Goal: Transaction & Acquisition: Purchase product/service

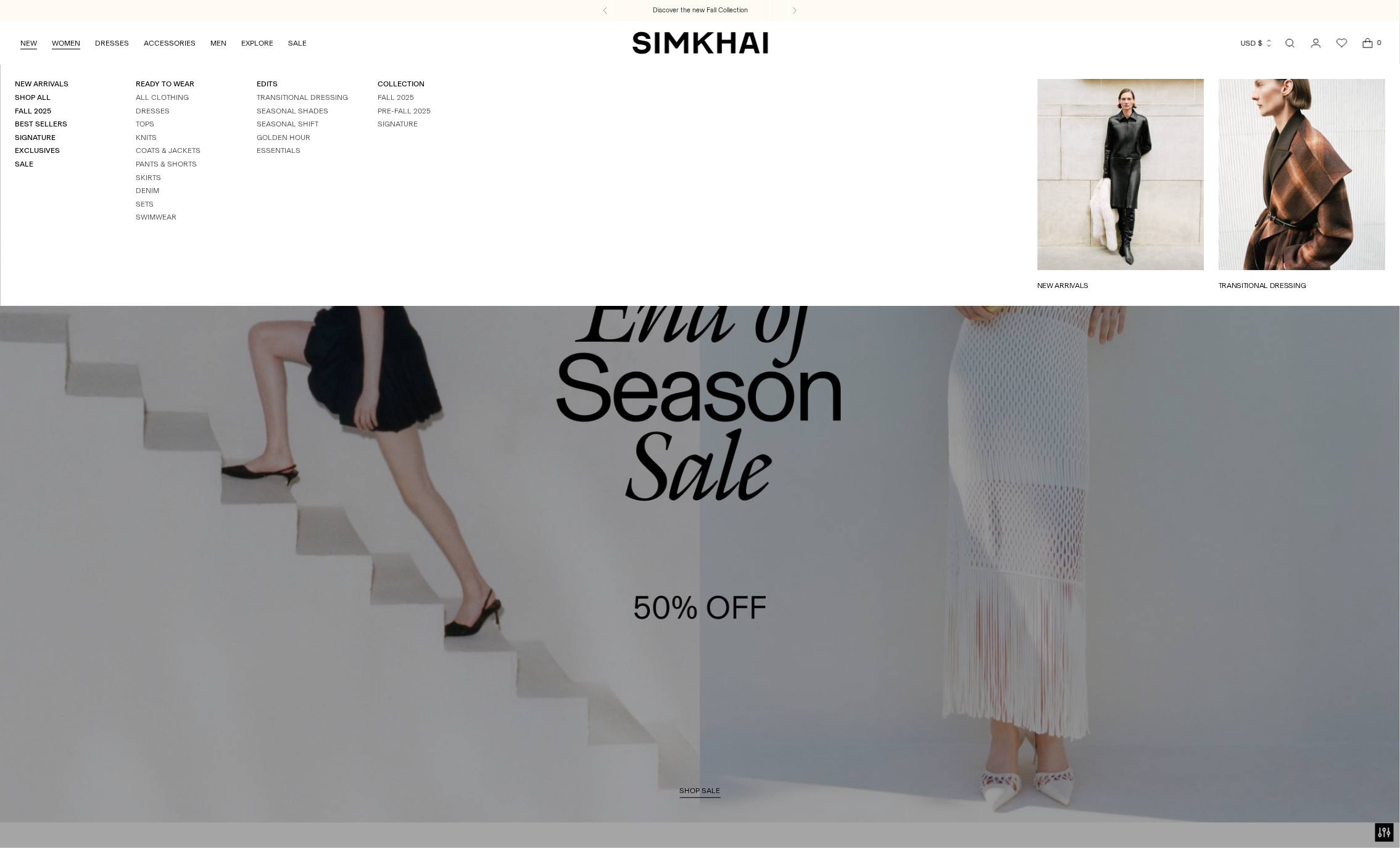
click at [37, 42] on ul "NEW WOMEN New Arrivals Shop All Fall 2025 Best Sellers Signature Exclusives Sal…" at bounding box center [163, 43] width 286 height 29
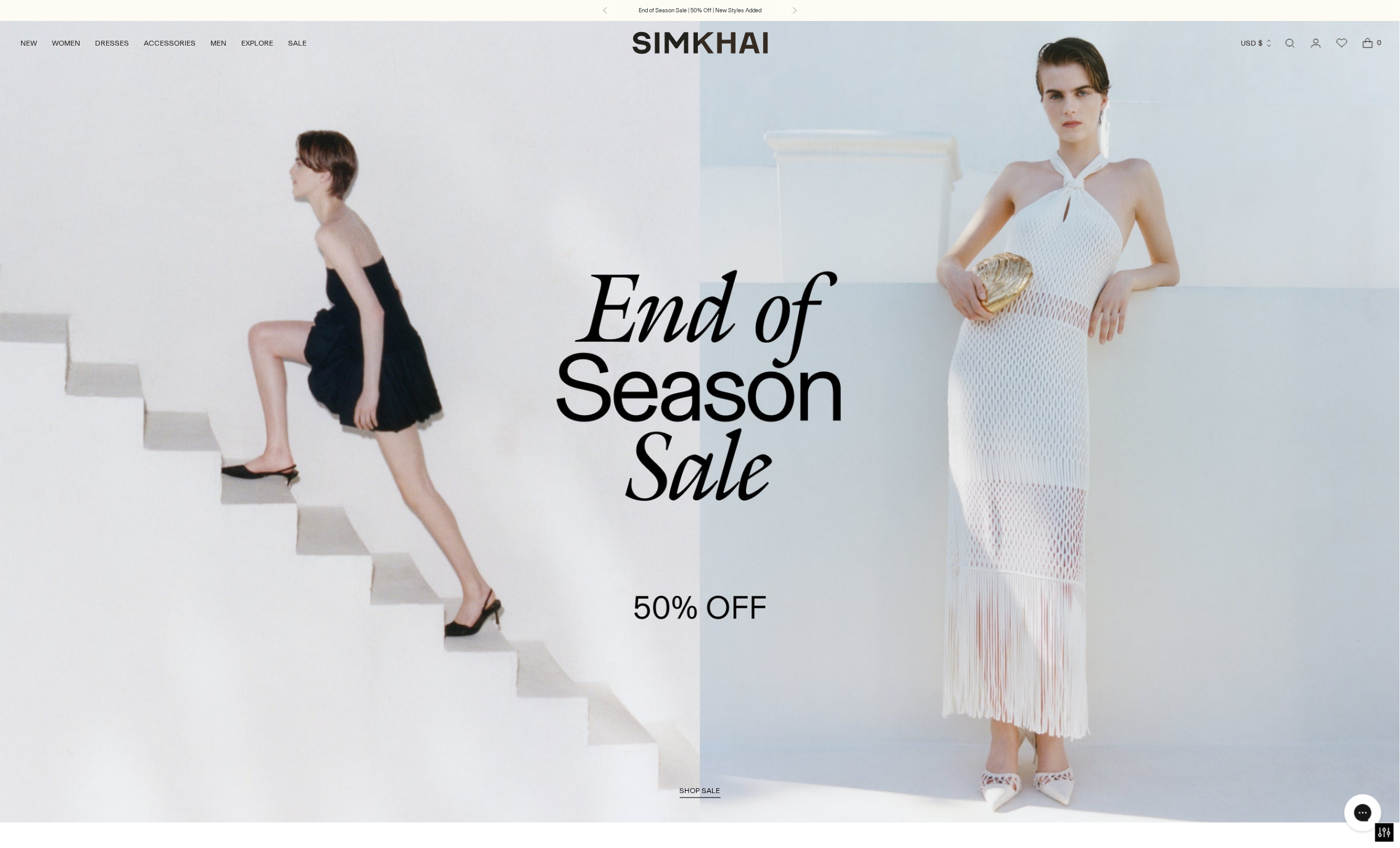
click at [21, 42] on link "NEW" at bounding box center [29, 43] width 17 height 27
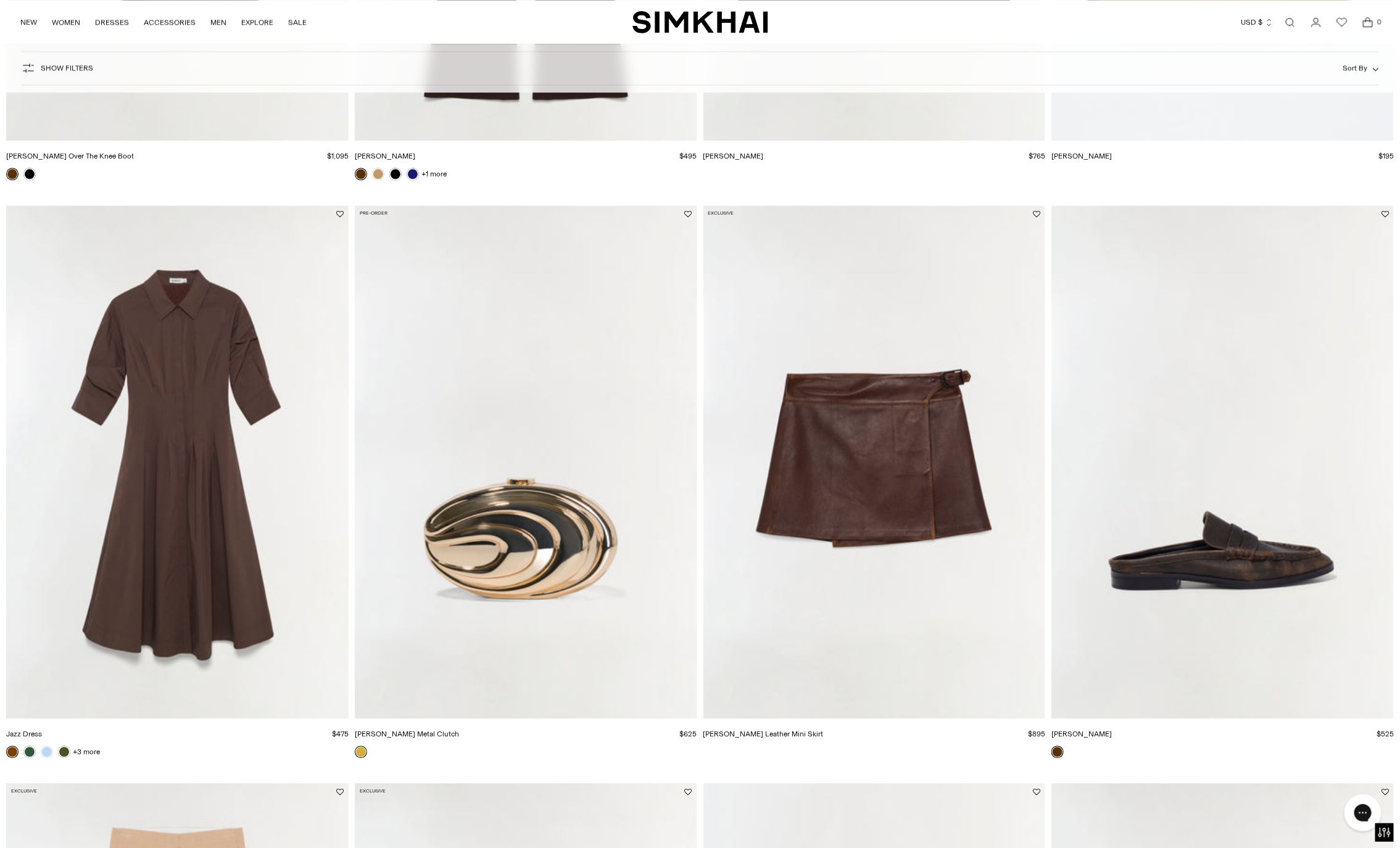
scroll to position [4327, 0]
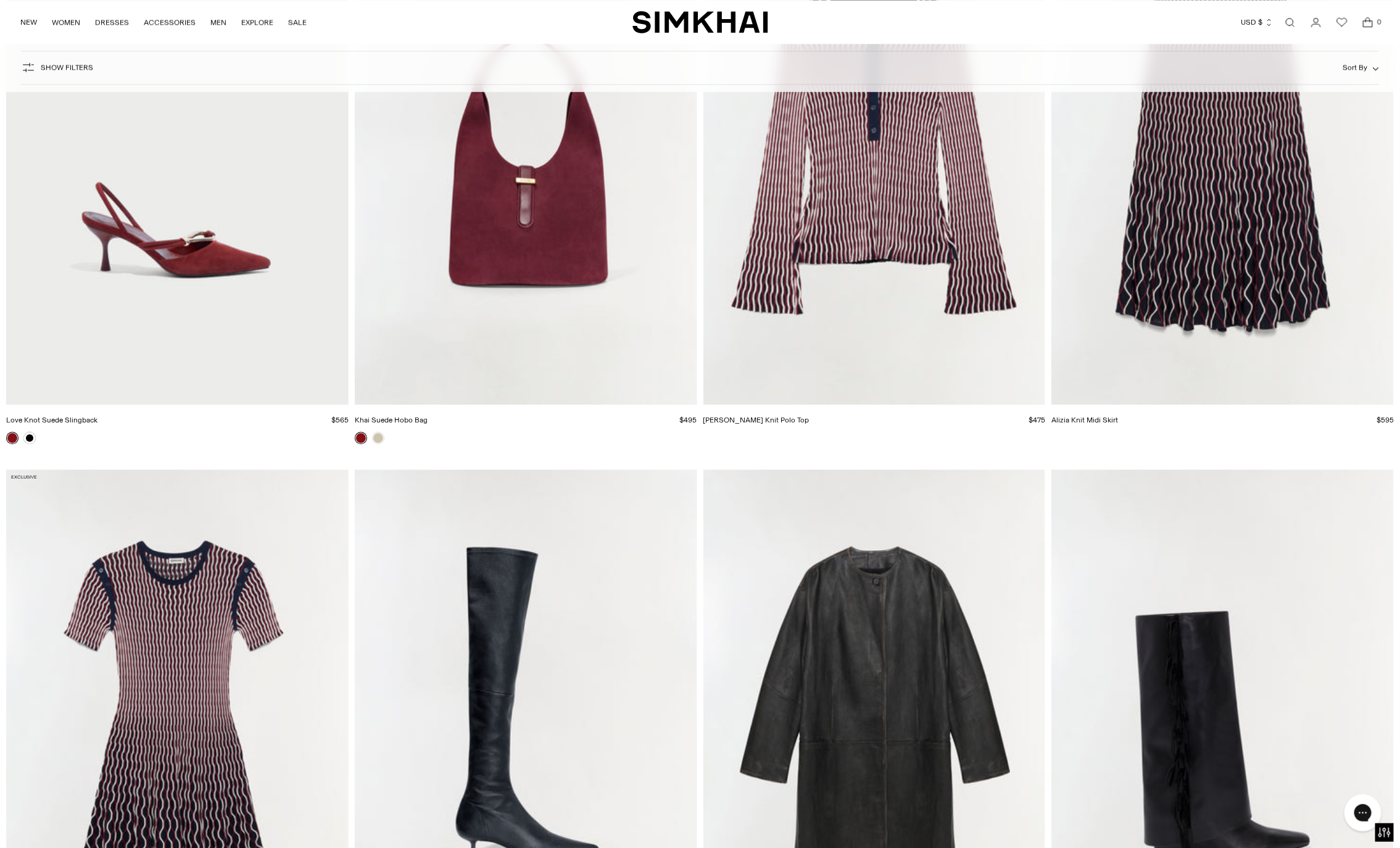
click at [0, 0] on img "Alizia Knit Midi Skirt" at bounding box center [0, 0] width 0 height 0
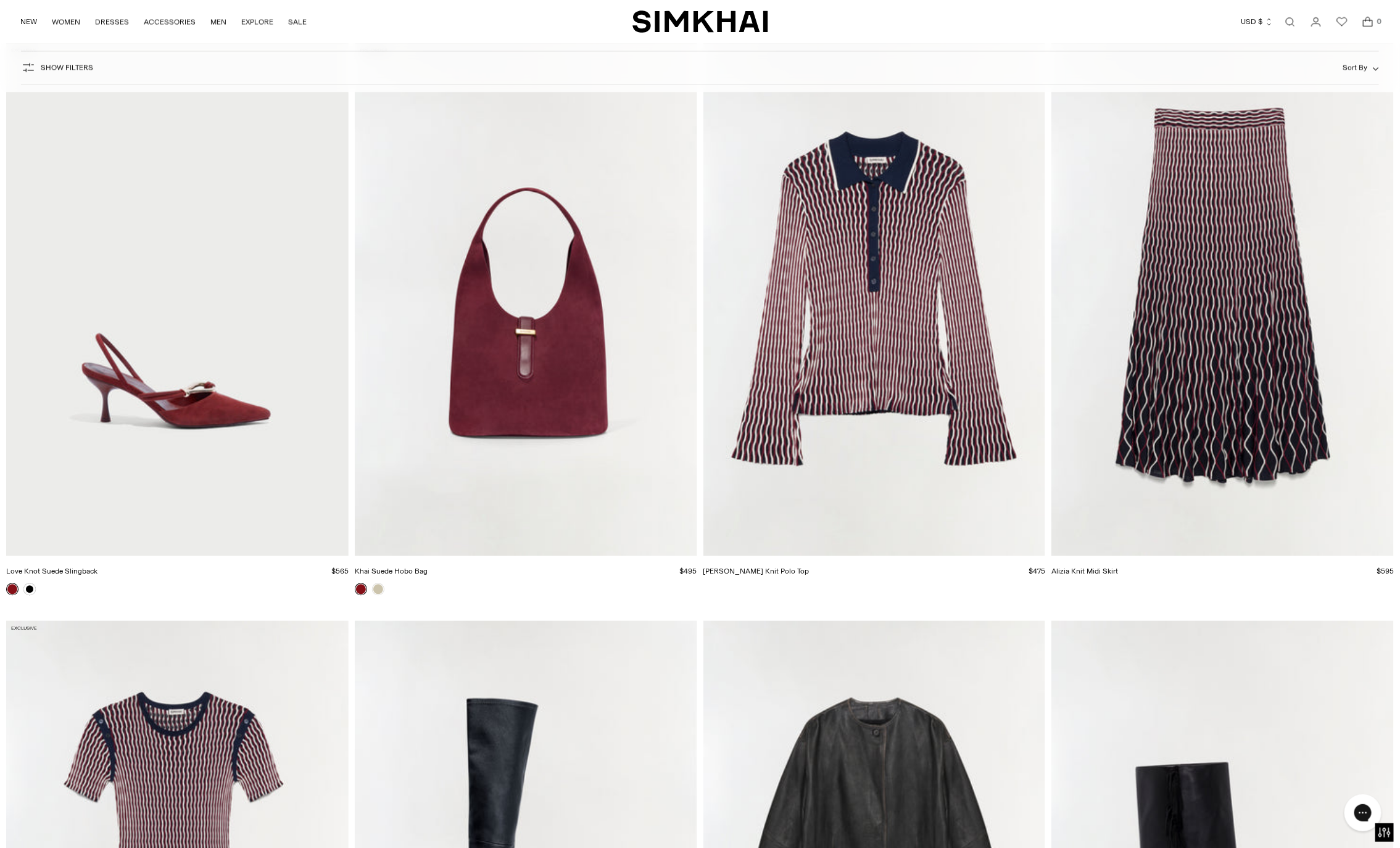
scroll to position [4944, 0]
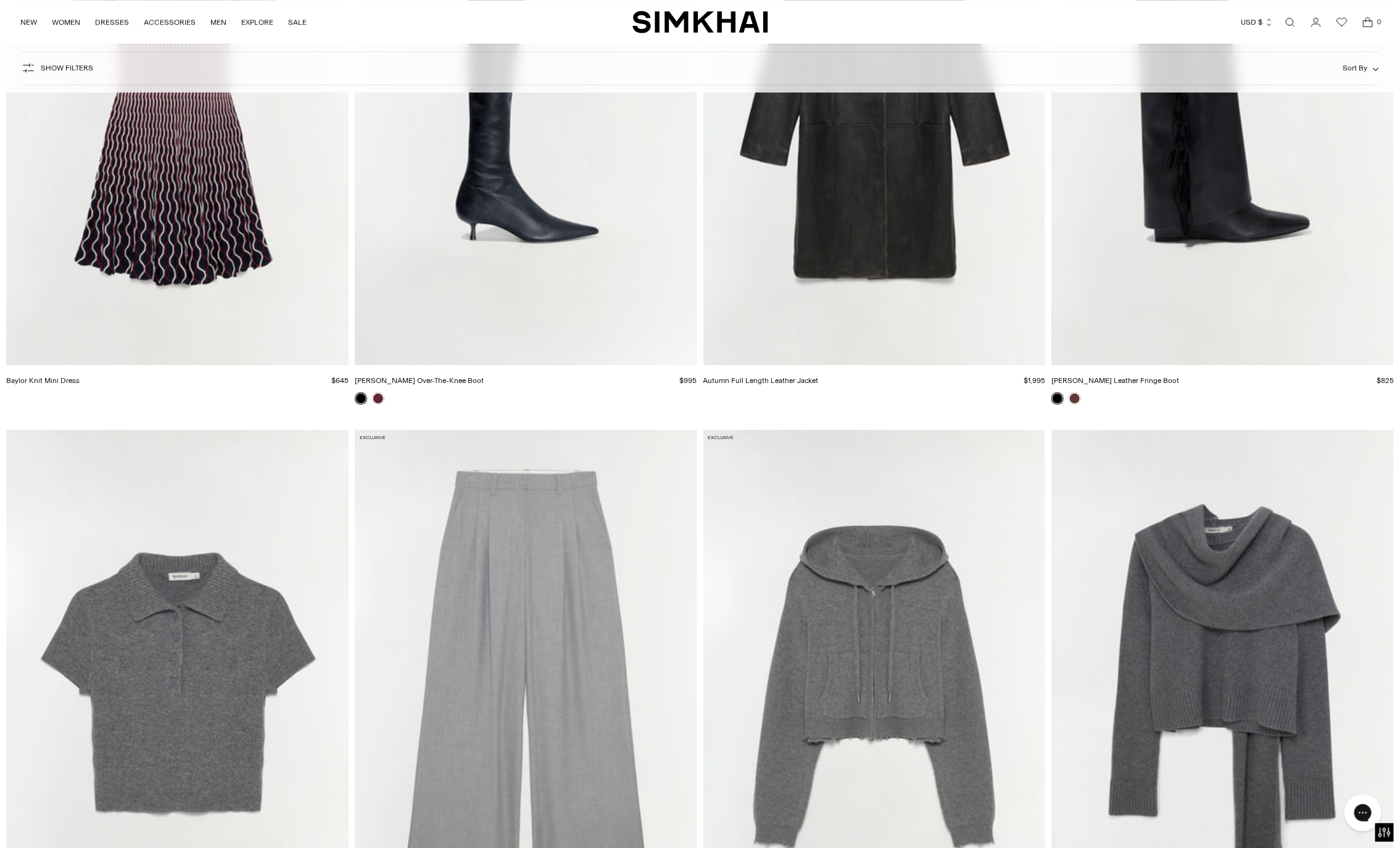
click at [0, 0] on img "Baylor Knit Mini Dress" at bounding box center [0, 0] width 0 height 0
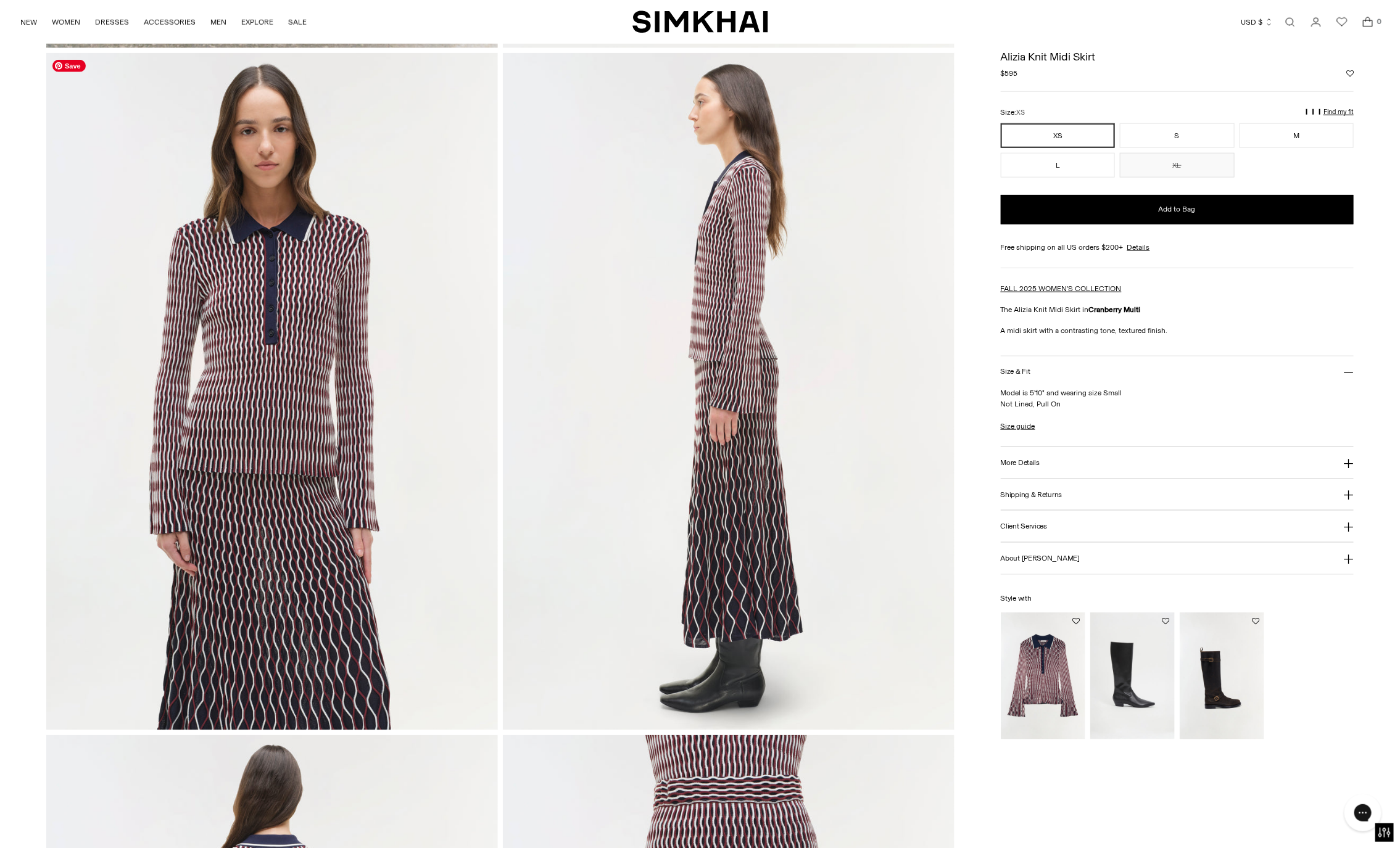
scroll to position [717, 0]
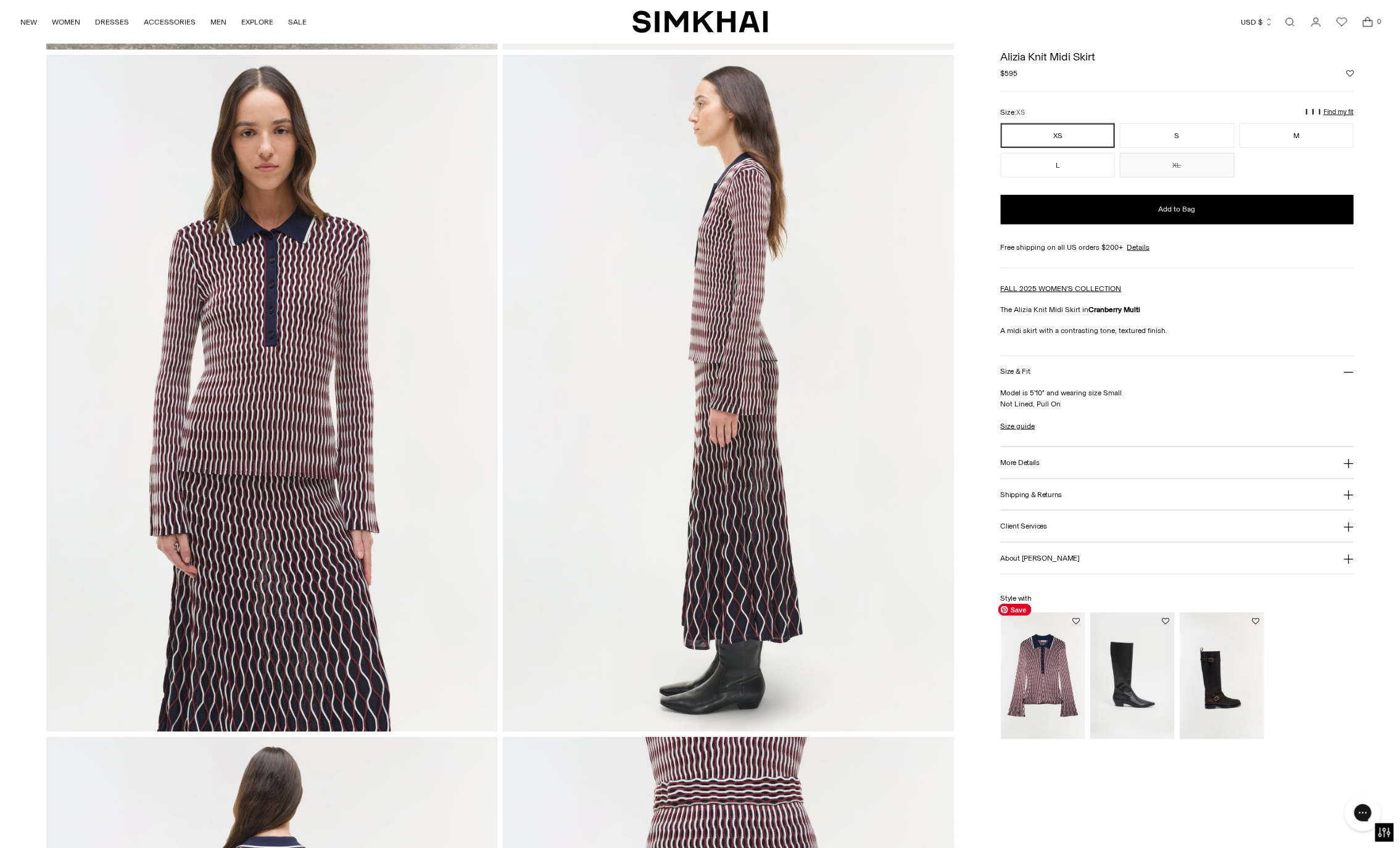
click at [0, 0] on img "Colleen Knit Polo Top" at bounding box center [0, 0] width 0 height 0
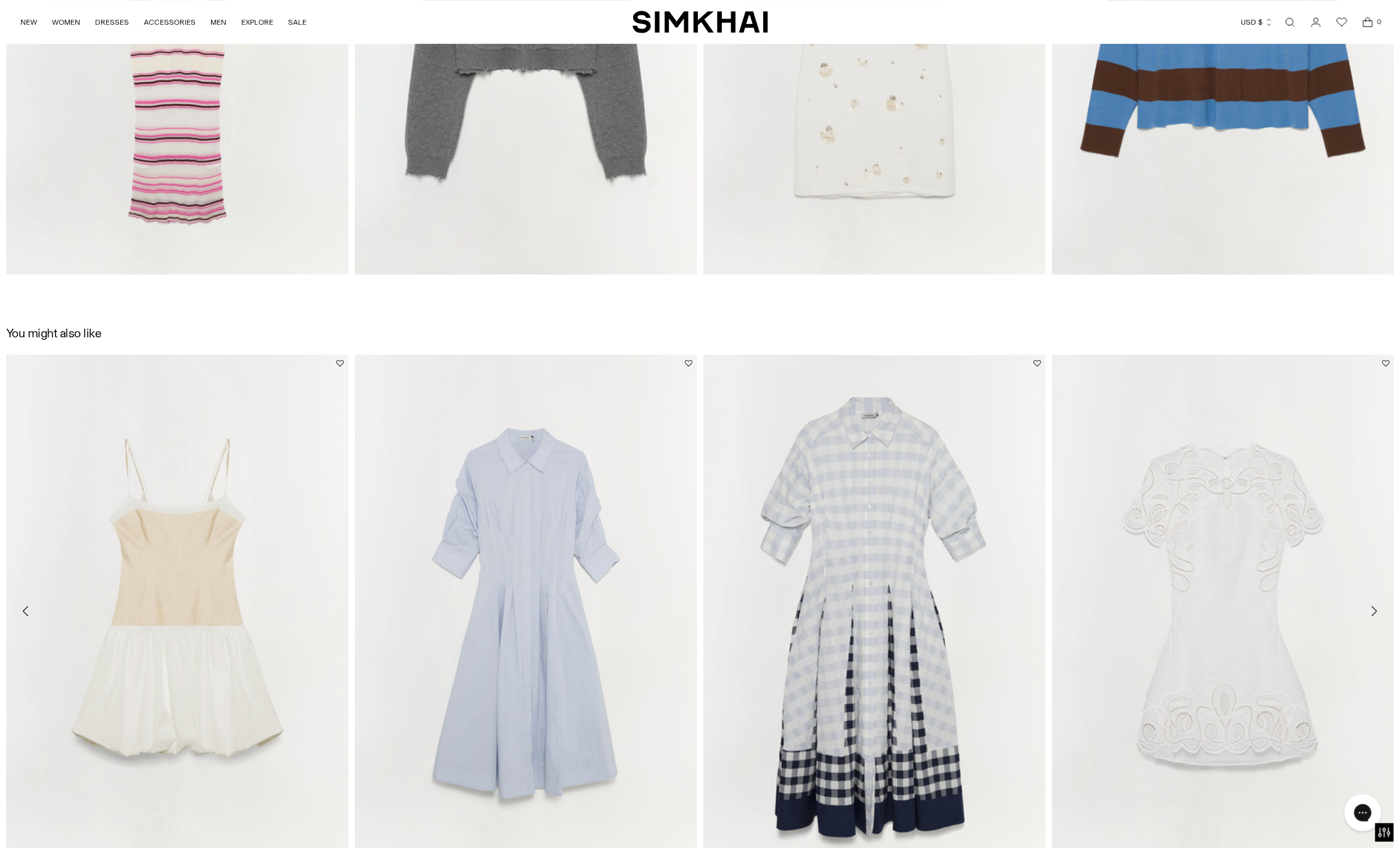
scroll to position [2487, 0]
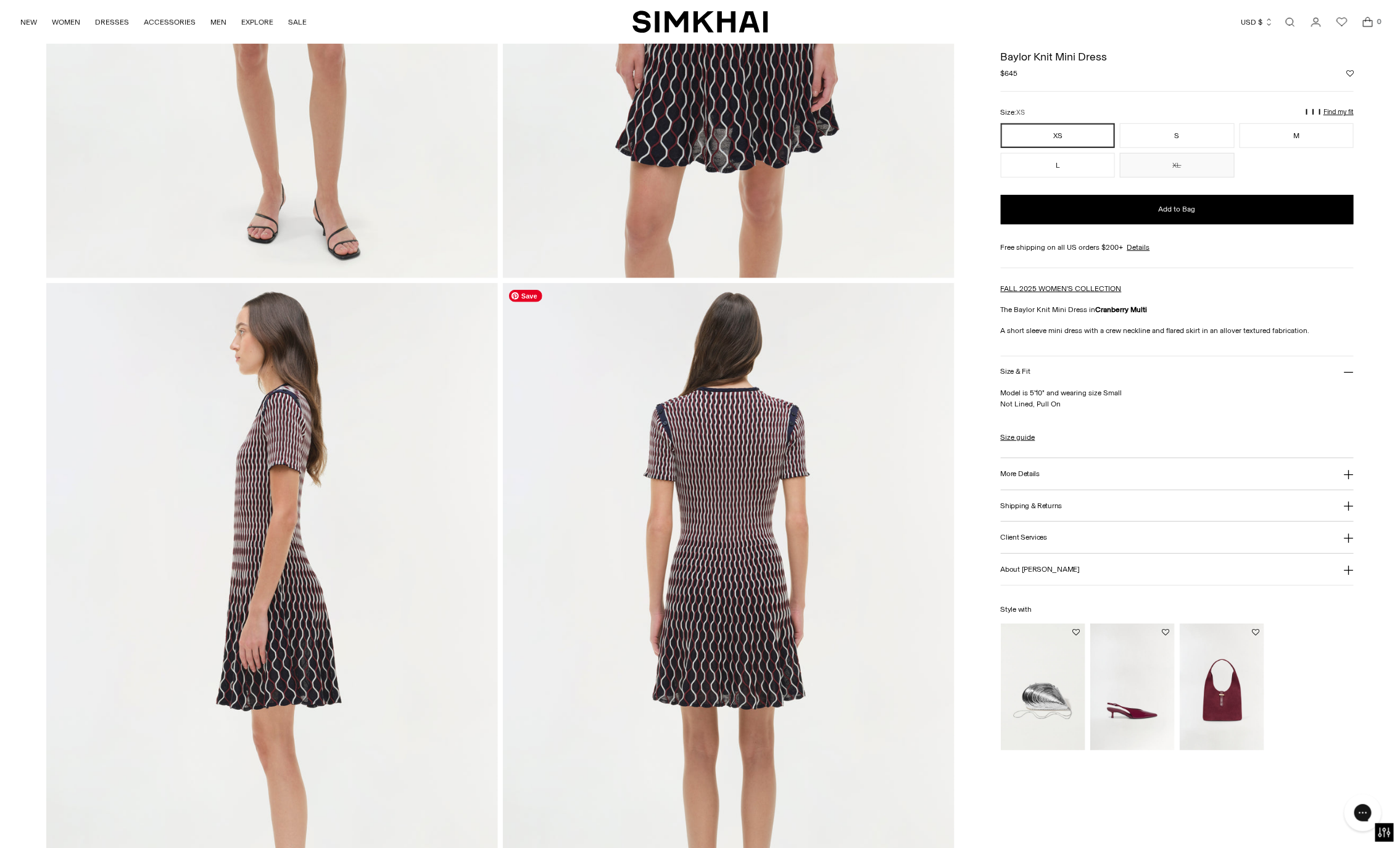
scroll to position [126, 0]
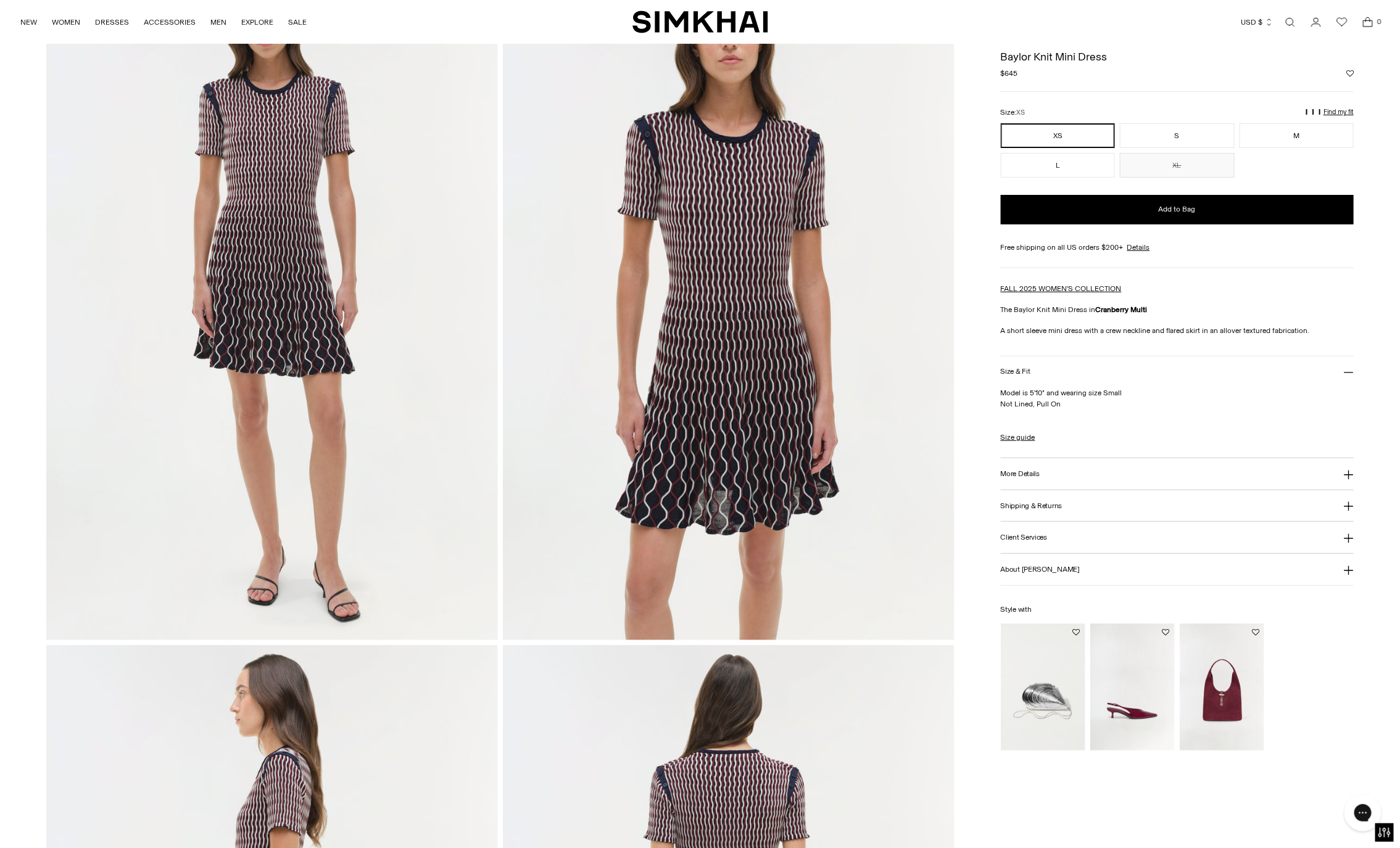
click at [676, 367] on img at bounding box center [728, 301] width 452 height 677
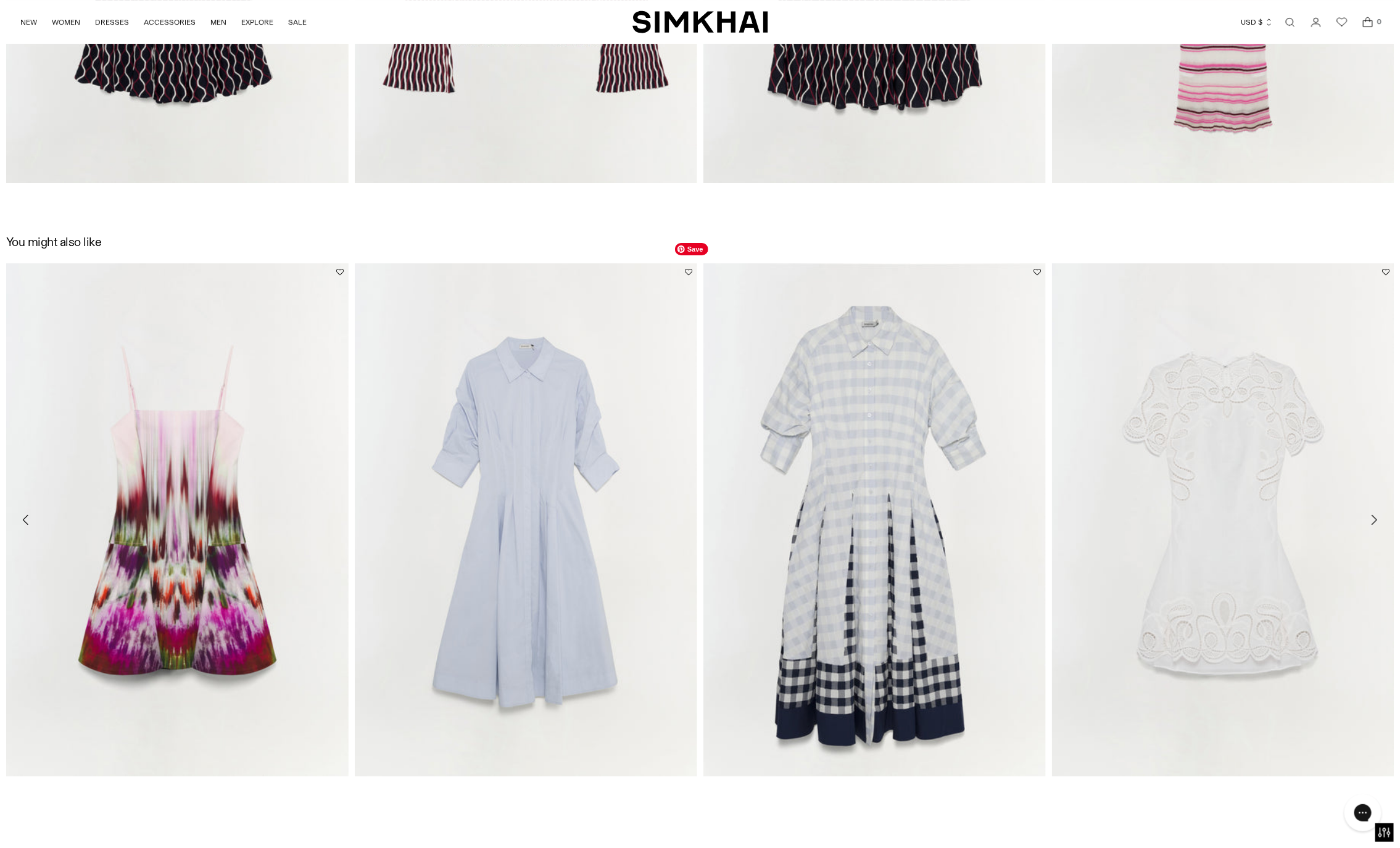
scroll to position [2671, 0]
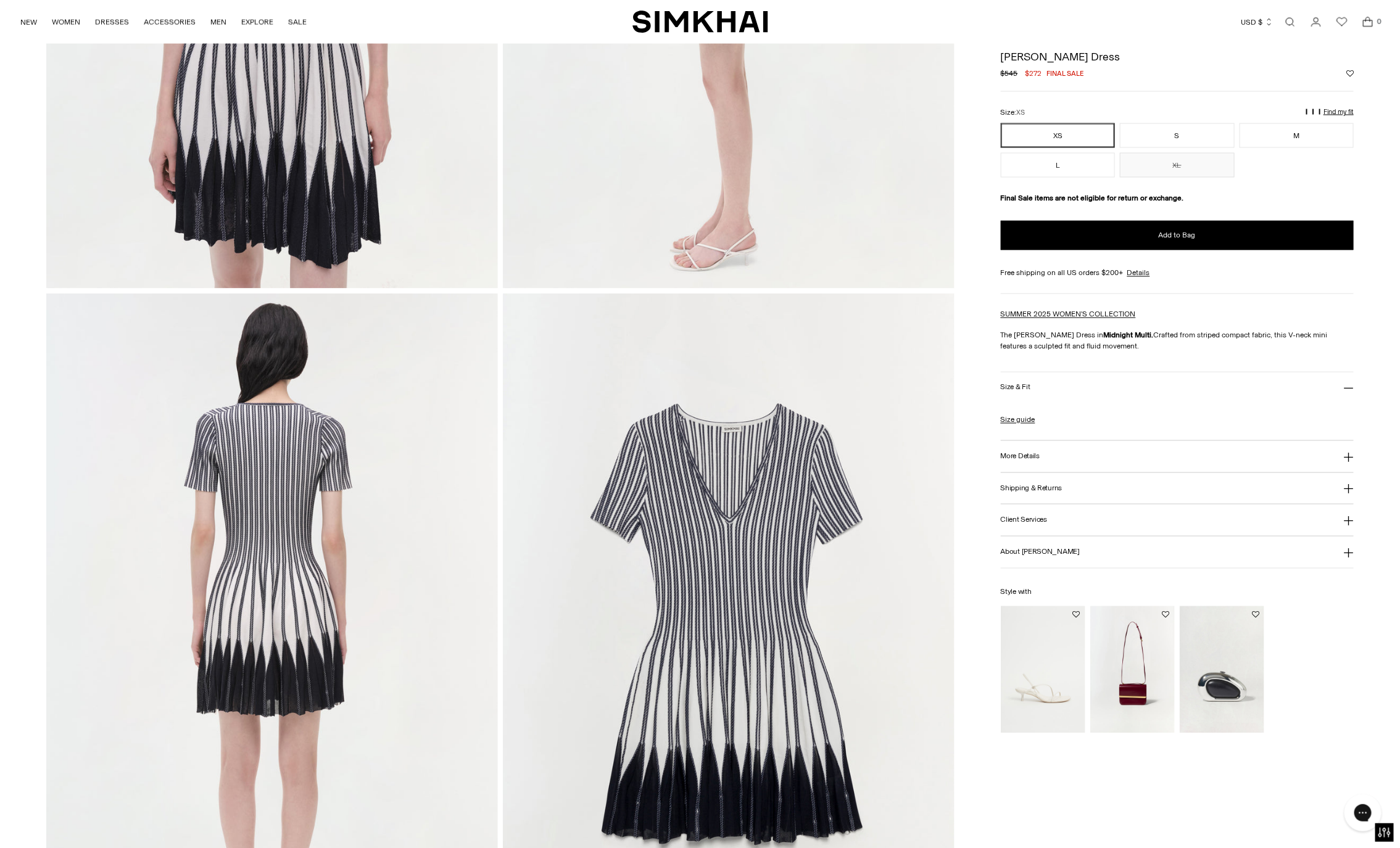
scroll to position [1360, 0]
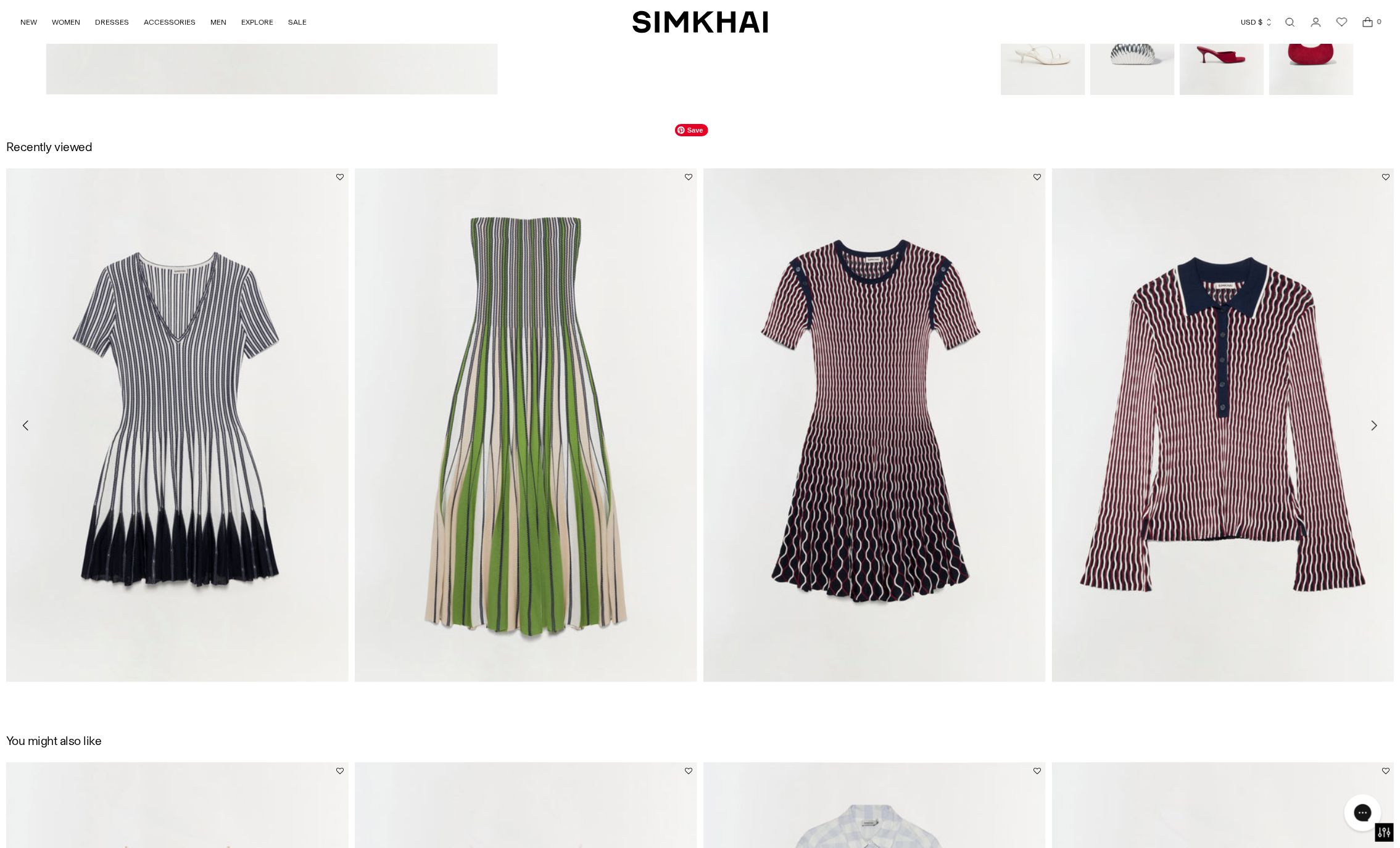
scroll to position [2720, 0]
click at [1373, 425] on icon "Move to next carousel slide" at bounding box center [1374, 424] width 14 height 14
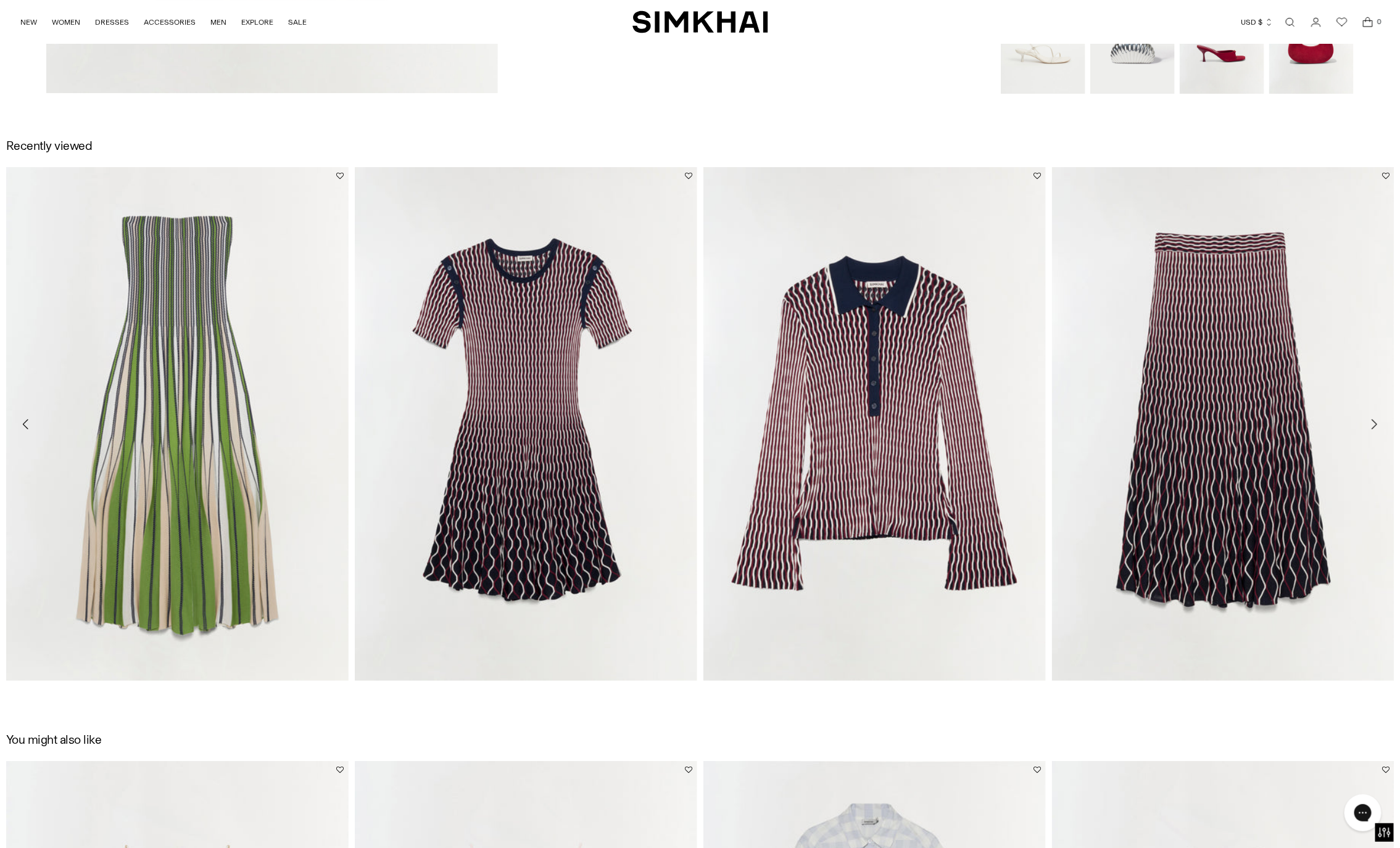
click at [1373, 425] on icon "Move to next carousel slide" at bounding box center [1374, 424] width 14 height 14
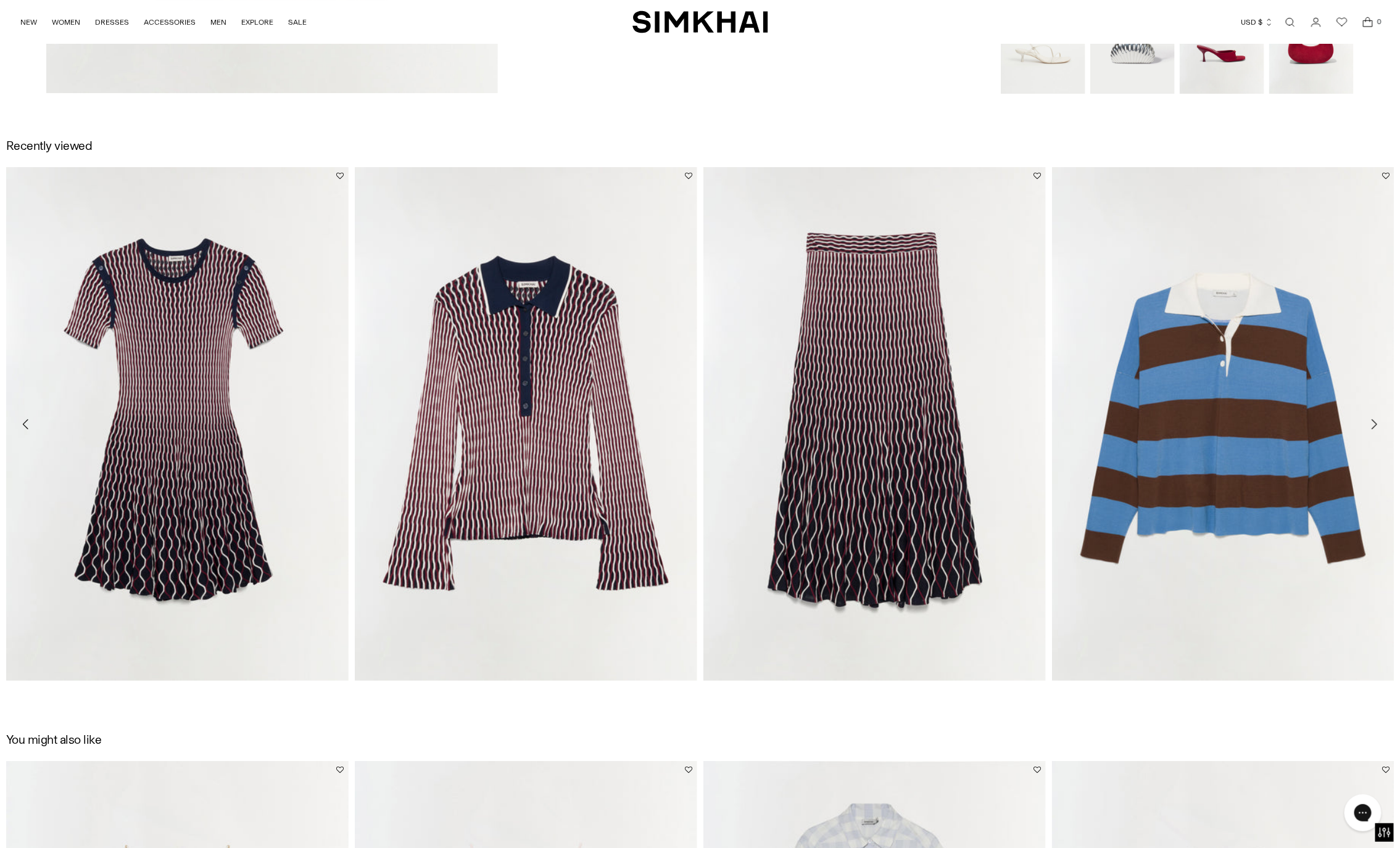
click at [1373, 425] on icon "Move to next carousel slide" at bounding box center [1374, 424] width 14 height 14
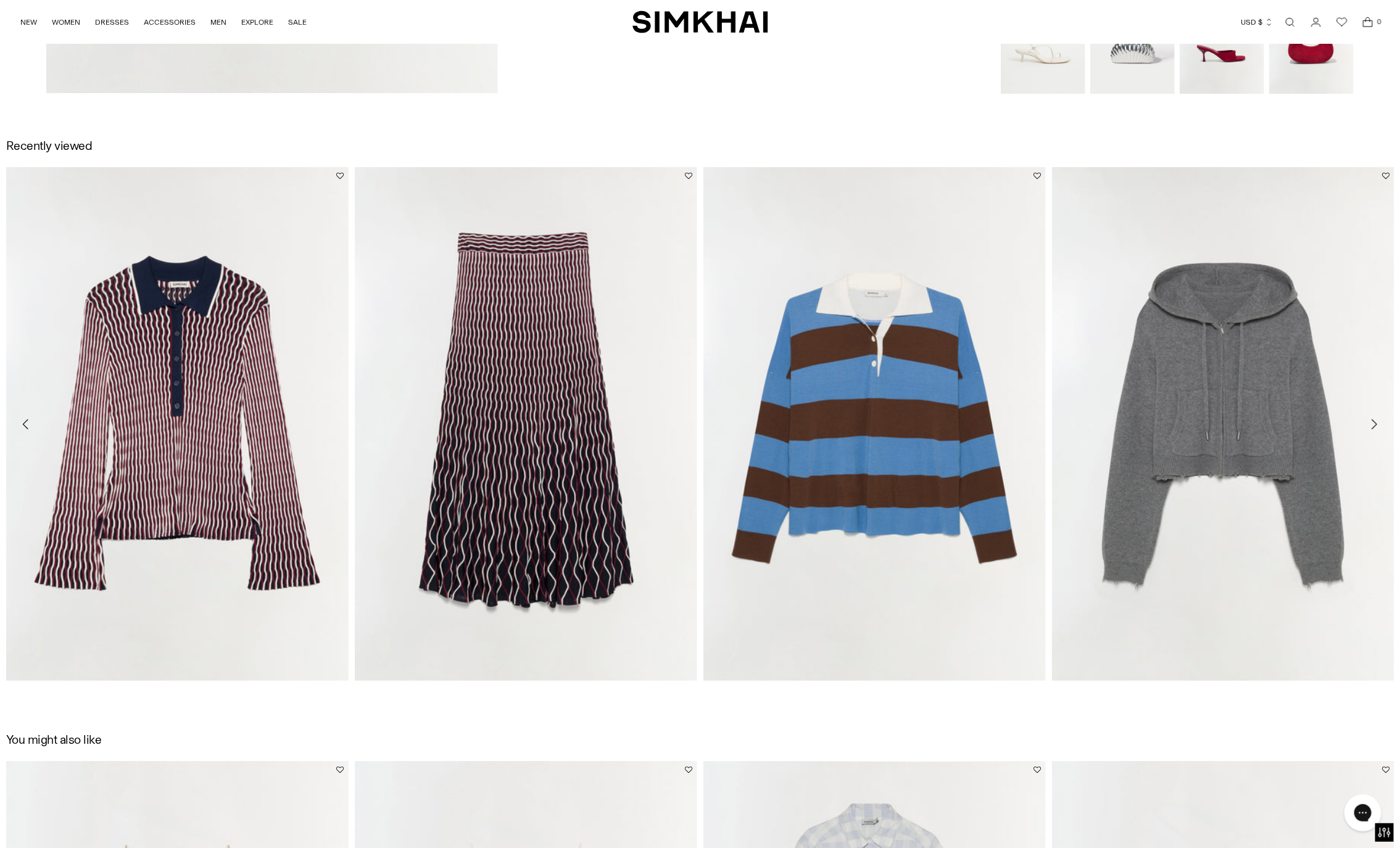
click at [1373, 425] on icon "Move to next carousel slide" at bounding box center [1374, 424] width 14 height 14
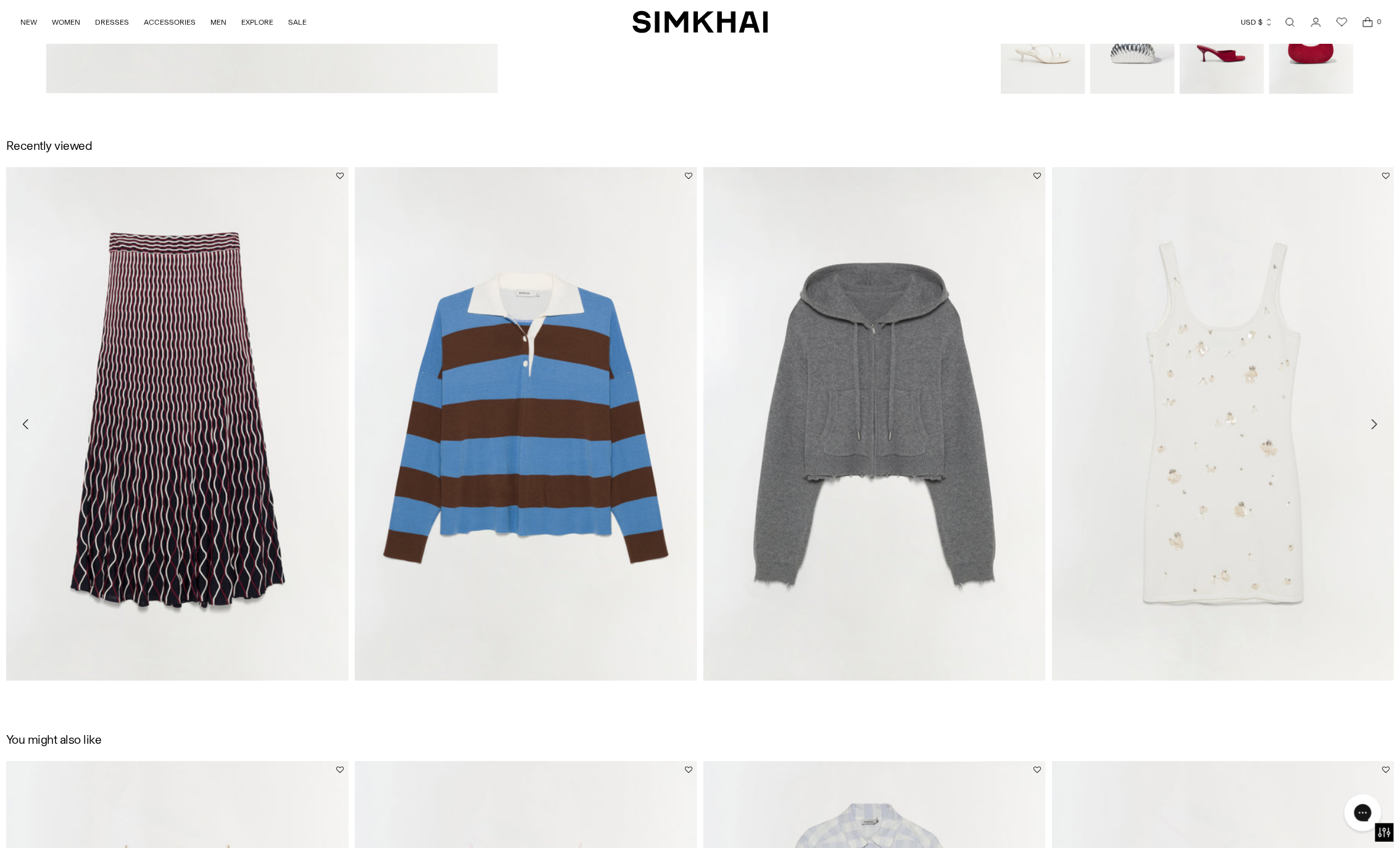
click at [1373, 425] on icon "Move to next carousel slide" at bounding box center [1374, 424] width 14 height 14
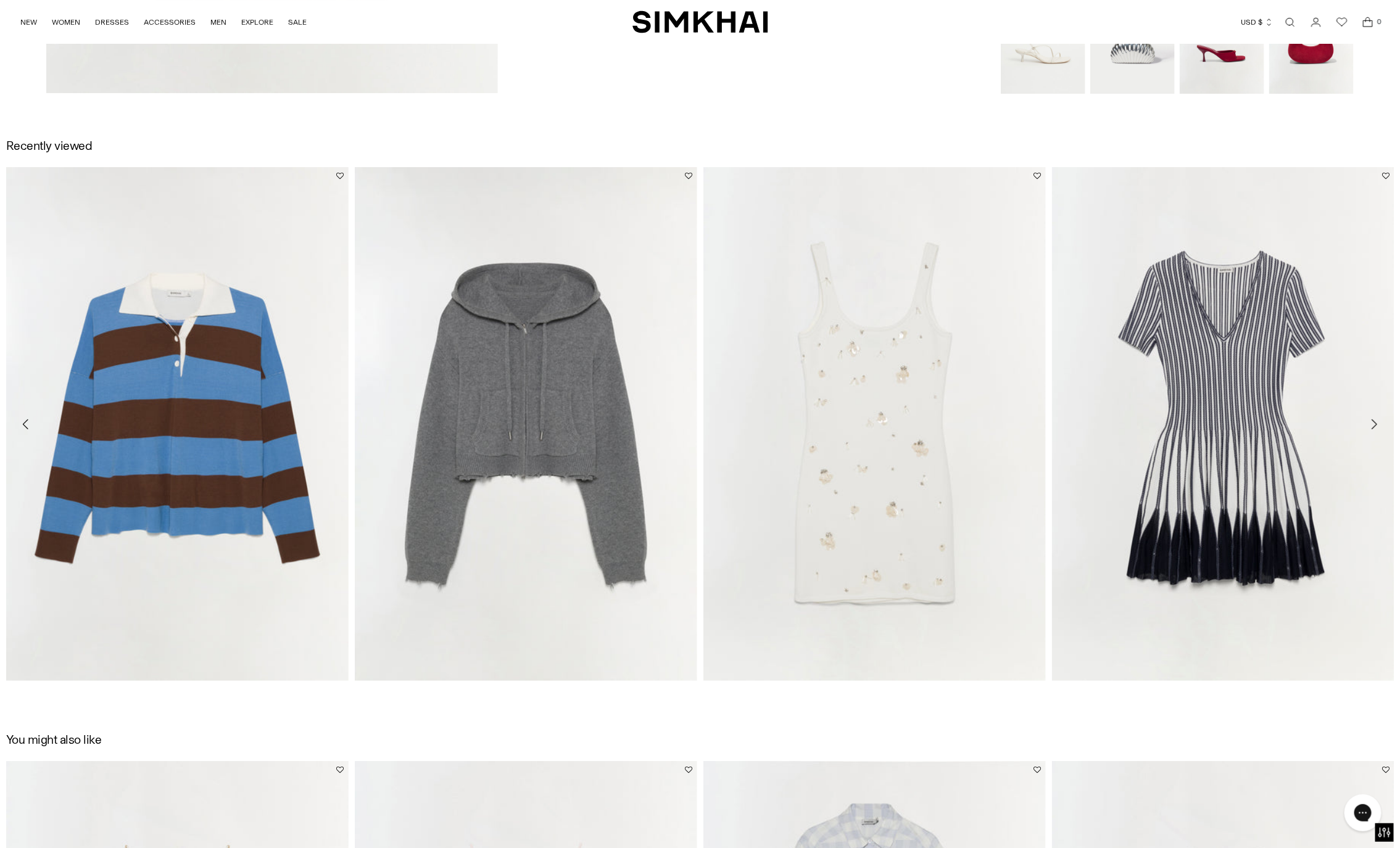
click at [1373, 425] on icon "Move to next carousel slide" at bounding box center [1374, 424] width 14 height 14
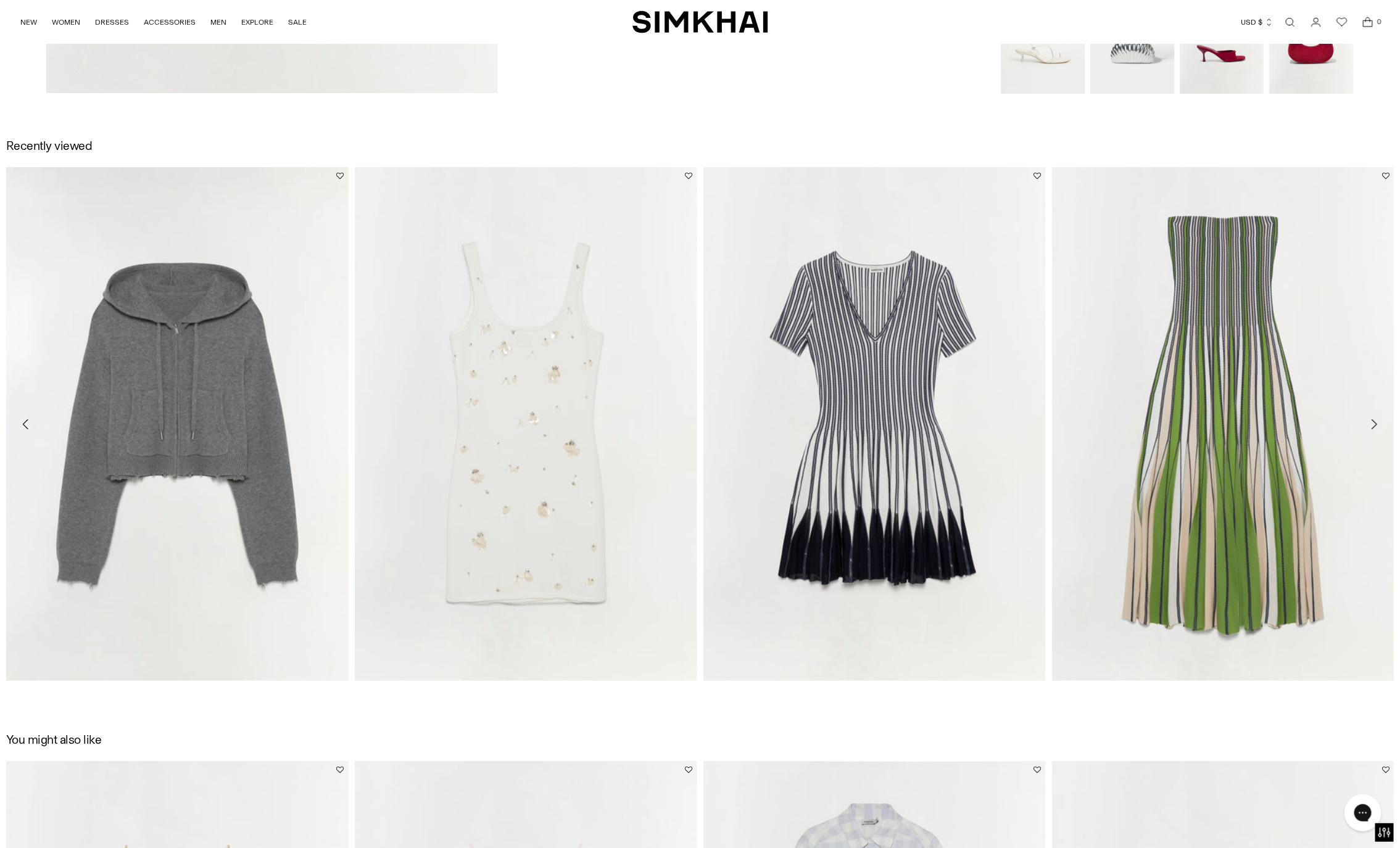
click at [1373, 425] on icon "Move to next carousel slide" at bounding box center [1374, 424] width 14 height 14
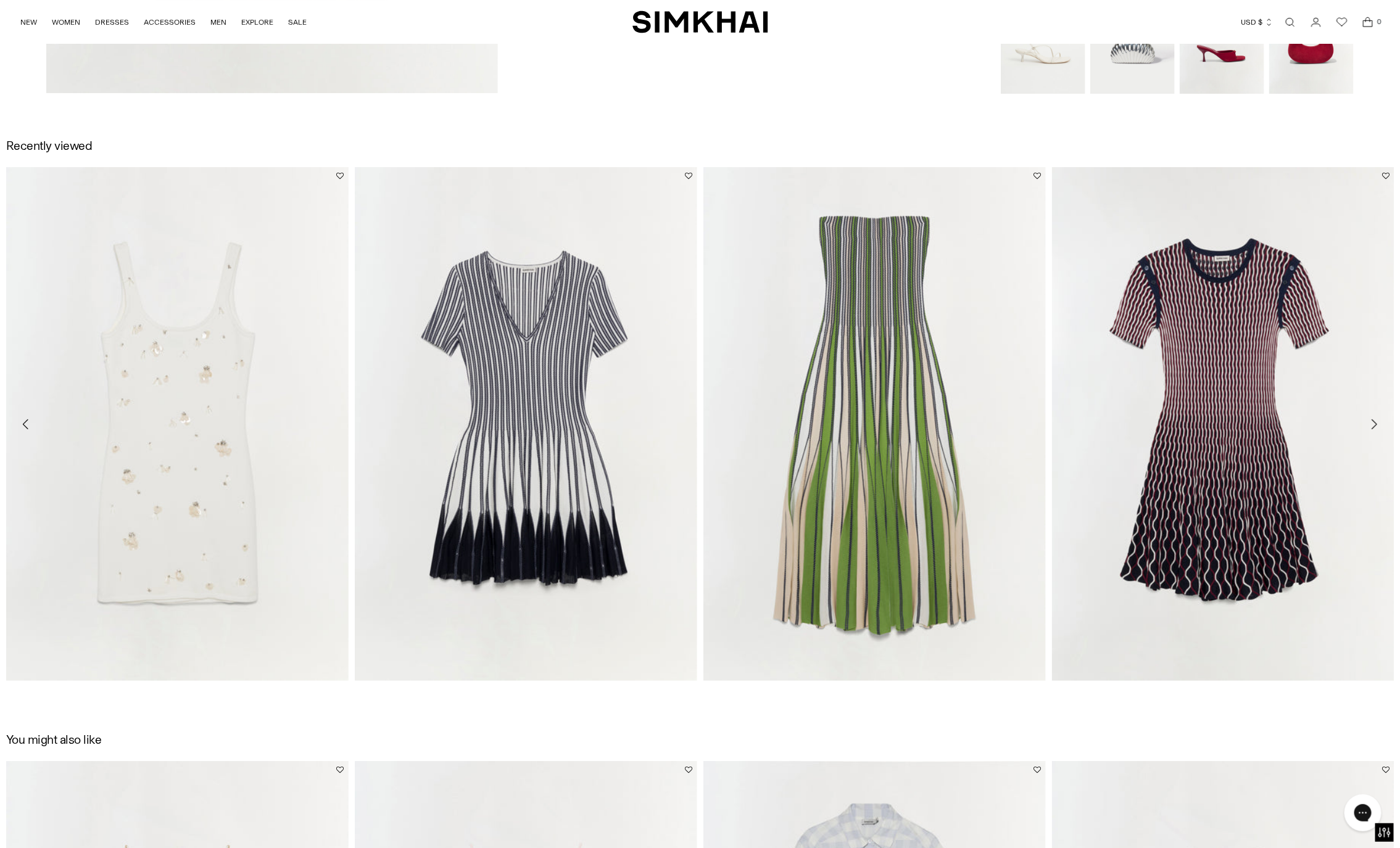
click at [1373, 425] on icon "Move to next carousel slide" at bounding box center [1374, 424] width 14 height 14
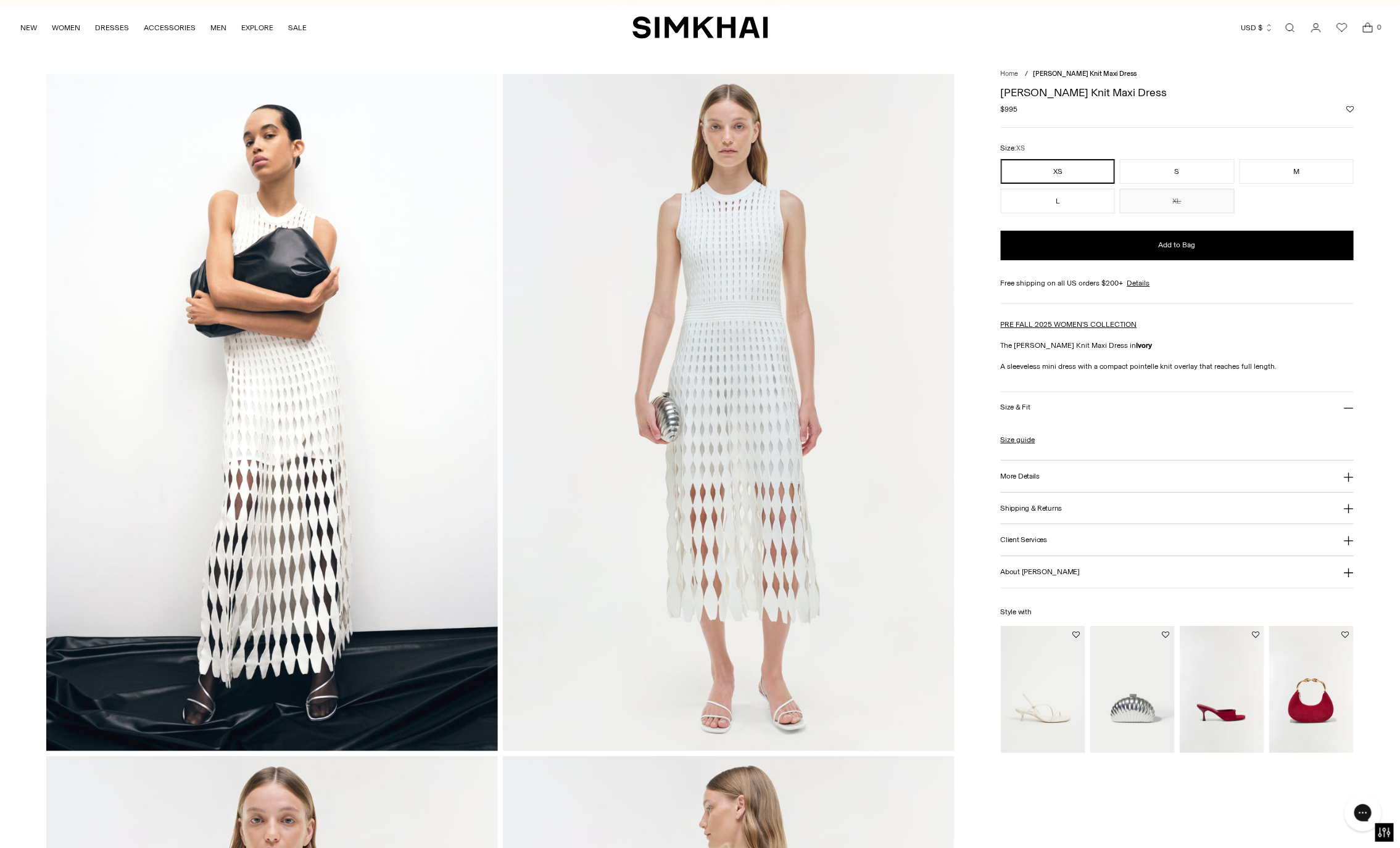
scroll to position [0, 0]
